Goal: Transaction & Acquisition: Purchase product/service

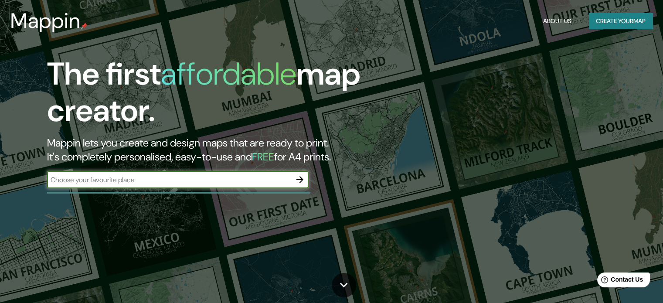
click at [255, 180] on input "text" at bounding box center [169, 180] width 244 height 10
type input "[GEOGRAPHIC_DATA]"
click at [300, 180] on icon "button" at bounding box center [299, 179] width 7 height 7
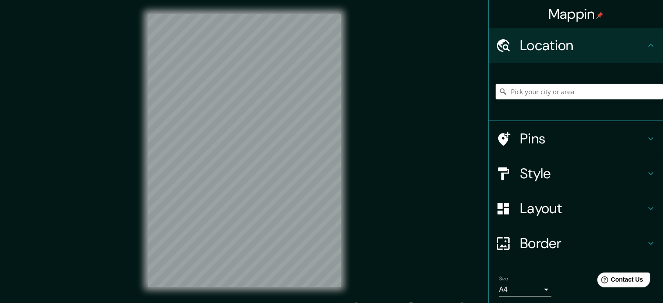
scroll to position [11, 0]
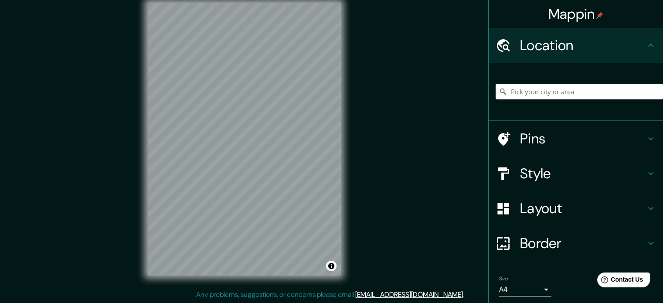
click at [263, 191] on div "Mappin Location Pins Style Layout Border Choose a border. Hint : you can make l…" at bounding box center [331, 146] width 663 height 315
click at [542, 140] on h4 "Pins" at bounding box center [583, 138] width 126 height 17
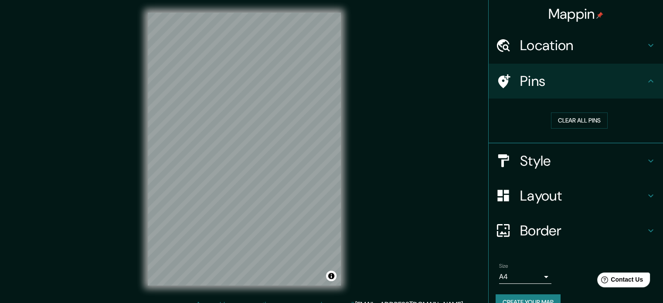
scroll to position [0, 0]
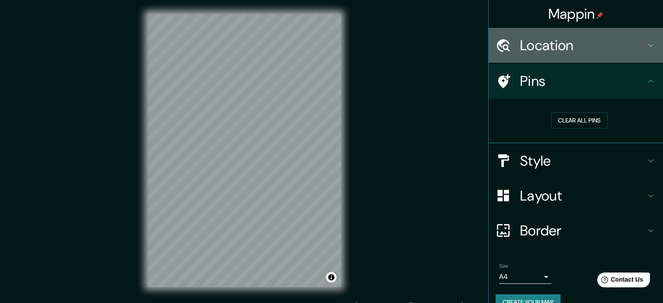
click at [600, 36] on div "Location" at bounding box center [576, 45] width 174 height 35
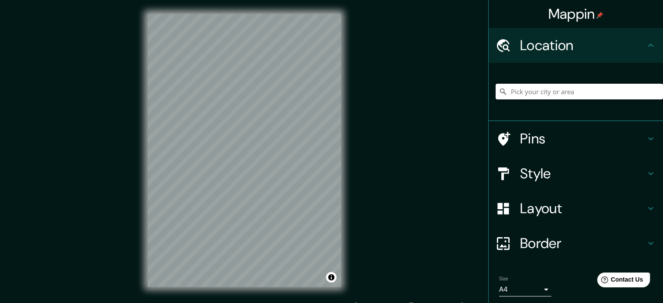
click at [567, 92] on input "Pick your city or area" at bounding box center [579, 92] width 167 height 16
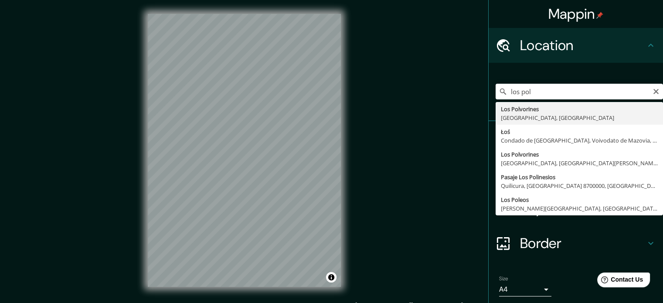
type input "[GEOGRAPHIC_DATA], [GEOGRAPHIC_DATA], [GEOGRAPHIC_DATA]"
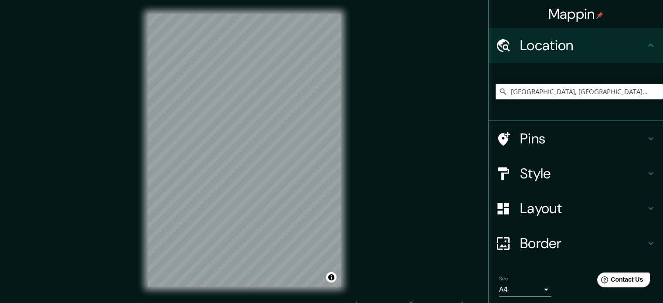
click at [520, 145] on h4 "Pins" at bounding box center [583, 138] width 126 height 17
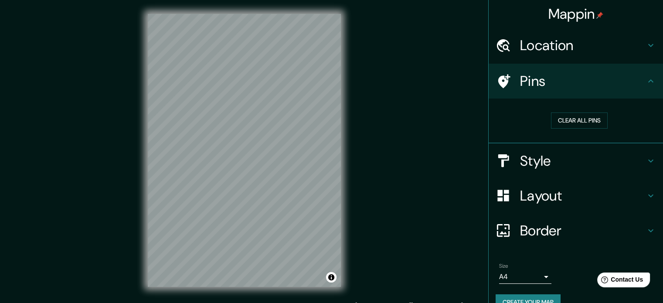
click at [552, 166] on h4 "Style" at bounding box center [583, 160] width 126 height 17
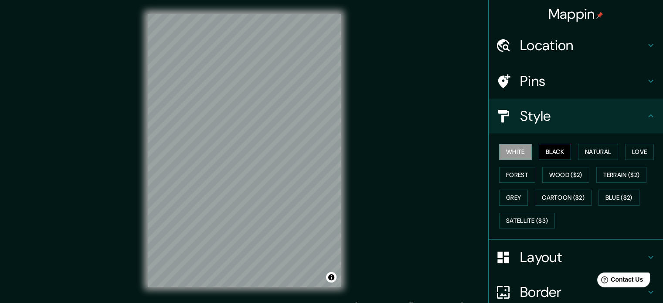
click at [539, 150] on button "Black" at bounding box center [555, 152] width 33 height 16
click at [570, 176] on button "Wood ($2)" at bounding box center [565, 175] width 47 height 16
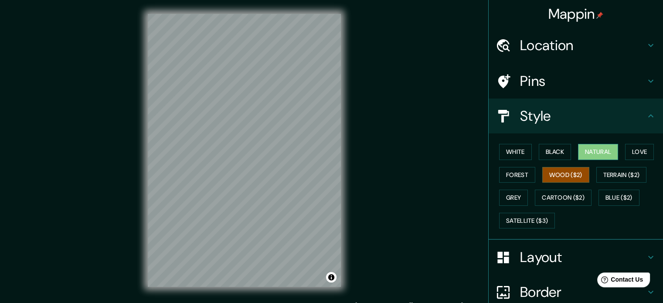
click at [578, 156] on button "Natural" at bounding box center [598, 152] width 40 height 16
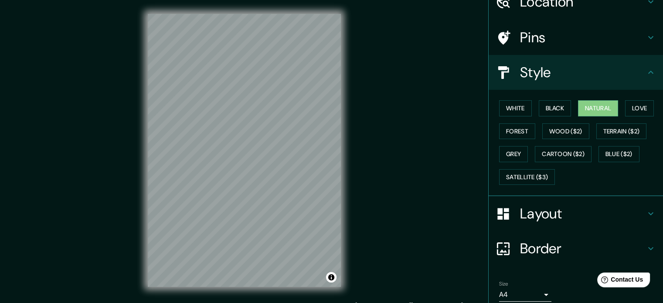
click at [546, 215] on h4 "Layout" at bounding box center [583, 213] width 126 height 17
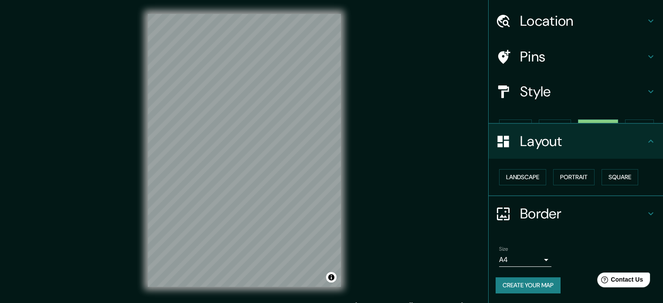
scroll to position [10, 0]
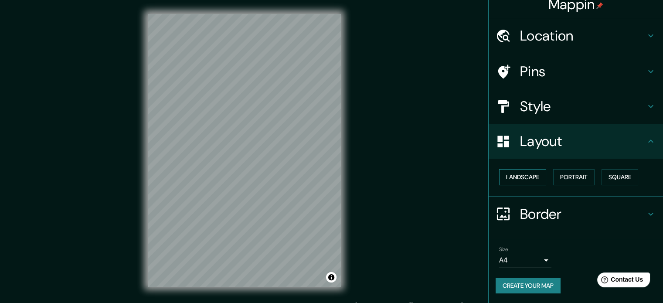
click at [529, 179] on button "Landscape" at bounding box center [522, 177] width 47 height 16
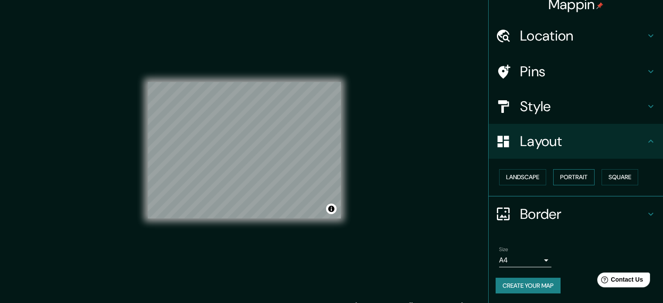
click at [559, 180] on button "Portrait" at bounding box center [573, 177] width 41 height 16
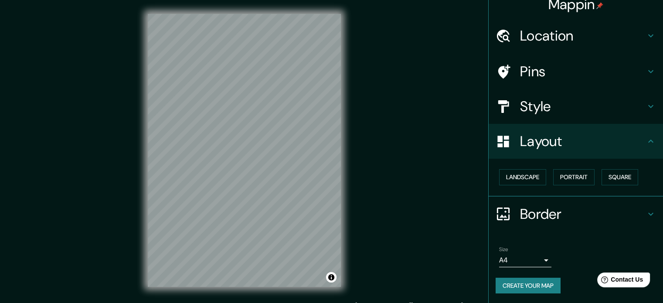
click at [591, 180] on div "Landscape [GEOGRAPHIC_DATA]" at bounding box center [579, 177] width 167 height 23
click at [604, 180] on button "Square" at bounding box center [620, 177] width 37 height 16
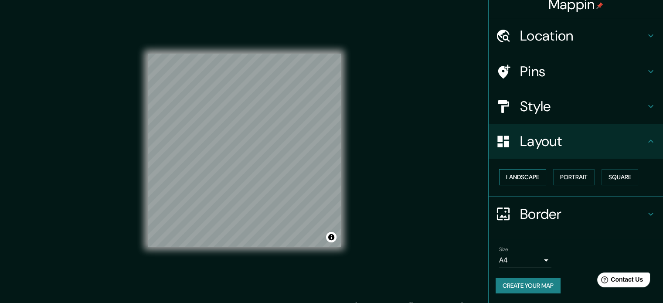
click at [525, 184] on button "Landscape" at bounding box center [522, 177] width 47 height 16
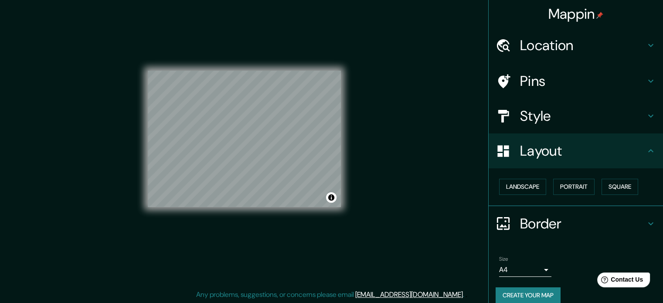
scroll to position [0, 0]
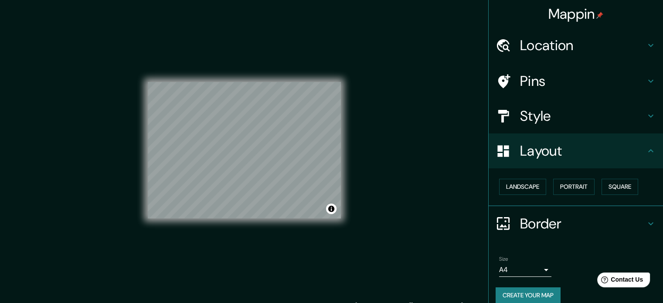
click at [576, 109] on h4 "Style" at bounding box center [583, 115] width 126 height 17
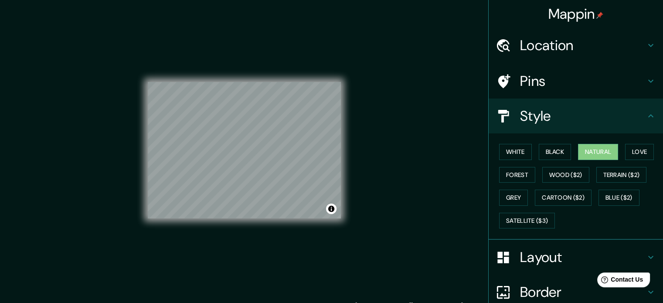
click at [533, 68] on div "Pins" at bounding box center [576, 81] width 174 height 35
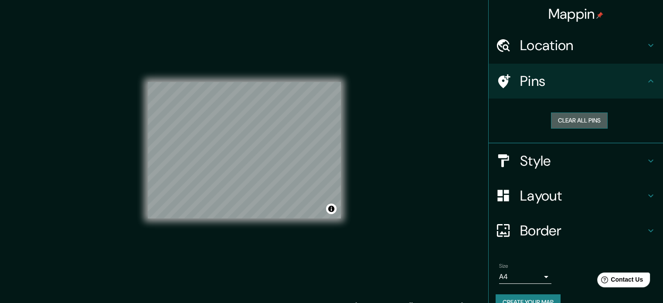
click at [567, 117] on button "Clear all pins" at bounding box center [579, 120] width 57 height 16
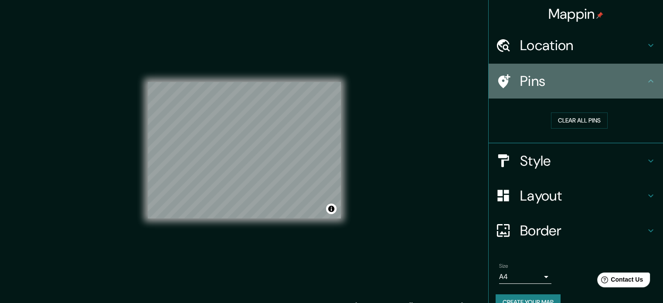
click at [559, 77] on h4 "Pins" at bounding box center [583, 80] width 126 height 17
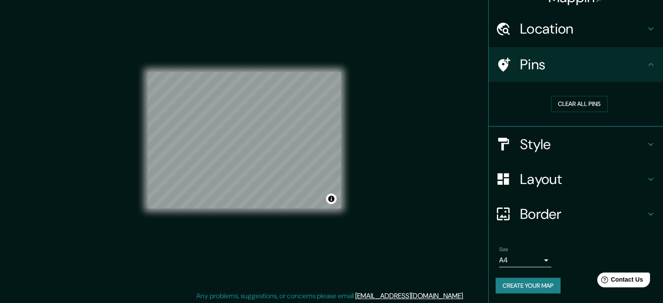
scroll to position [11, 0]
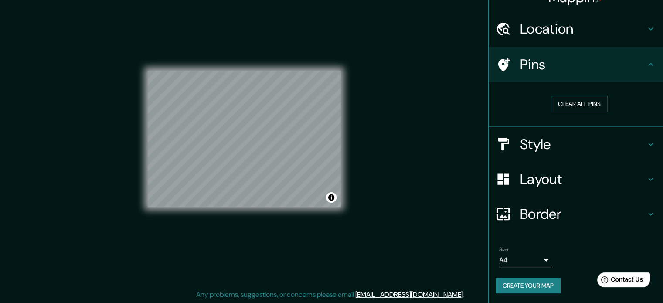
click at [542, 279] on button "Create your map" at bounding box center [528, 286] width 65 height 16
click at [331, 198] on button "Toggle attribution" at bounding box center [331, 197] width 10 height 10
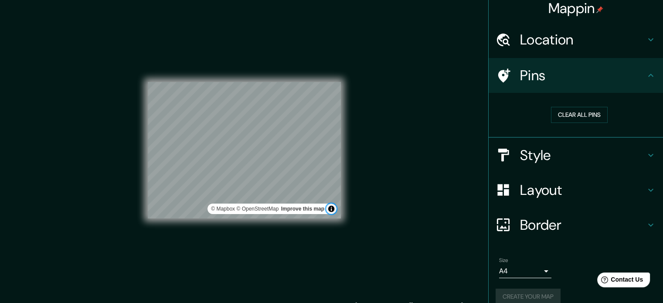
scroll to position [0, 0]
